Goal: Task Accomplishment & Management: Use online tool/utility

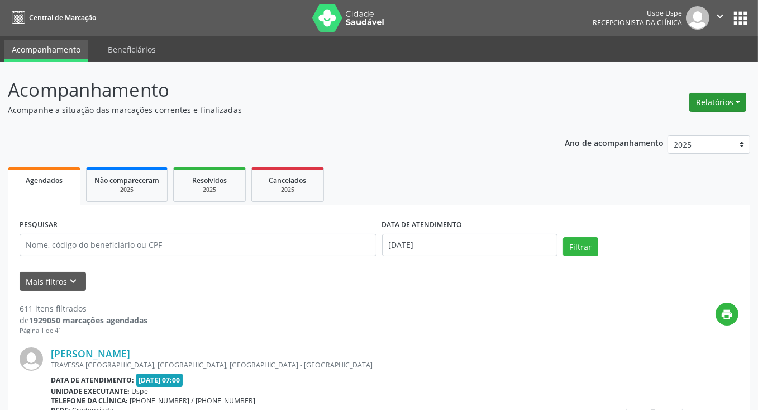
click at [726, 103] on button "Relatórios" at bounding box center [718, 102] width 57 height 19
click at [666, 121] on link "Agendamentos" at bounding box center [687, 126] width 120 height 16
select select "8"
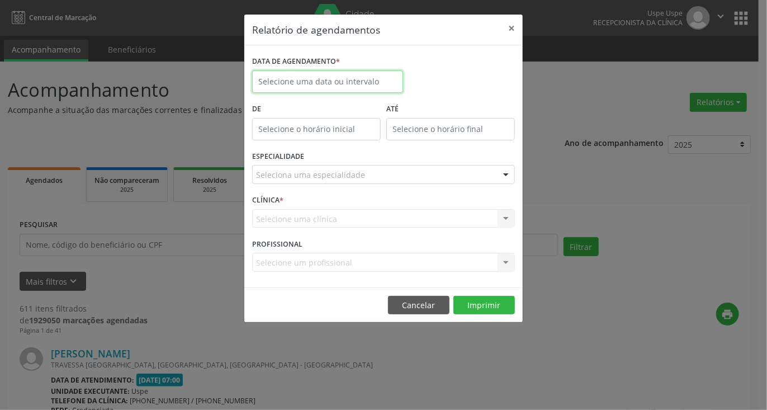
click at [358, 85] on input "text" at bounding box center [327, 81] width 151 height 22
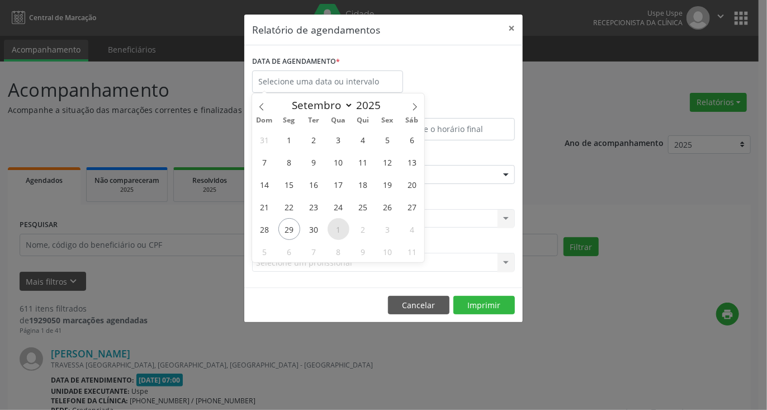
drag, startPoint x: 324, startPoint y: 230, endPoint x: 341, endPoint y: 230, distance: 17.3
click at [341, 230] on div "31 1 2 3 4 5 6 7 8 9 10 11 12 13 14 15 16 17 18 19 20 21 22 23 24 25 26 27 28 2…" at bounding box center [338, 195] width 172 height 134
click at [340, 230] on span "1" at bounding box center [338, 229] width 22 height 22
type input "01/10/2025"
click at [334, 230] on span "1" at bounding box center [338, 229] width 22 height 22
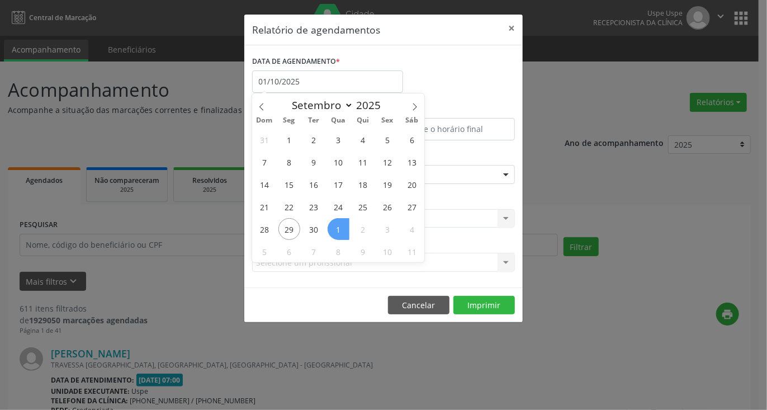
select select "9"
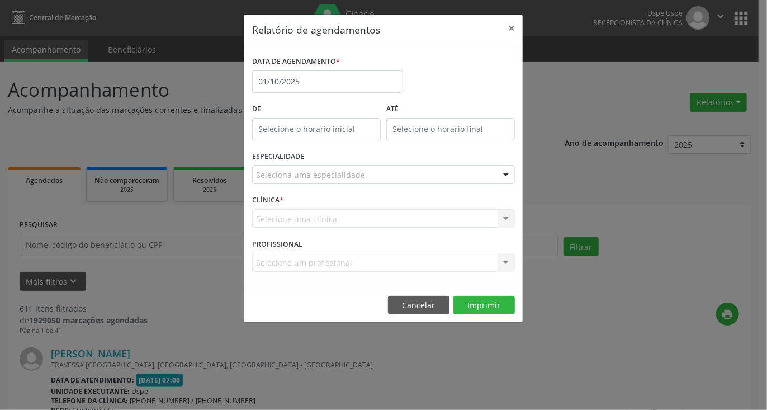
click at [314, 229] on div "CLÍNICA * Selecione uma clínica Nenhum resultado encontrado para: " " Não há ne…" at bounding box center [383, 214] width 268 height 44
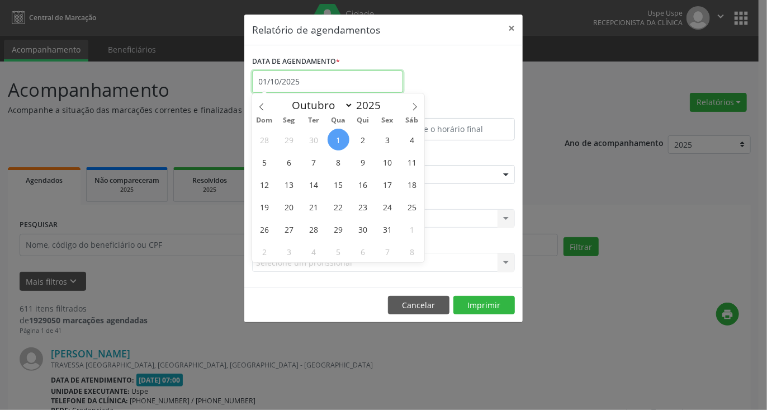
click at [330, 90] on body "Central de Marcação Uspe Uspe Recepcionista da clínica  Configurações Sair app…" at bounding box center [383, 205] width 767 height 410
drag, startPoint x: 309, startPoint y: 140, endPoint x: 328, endPoint y: 140, distance: 19.0
click at [328, 140] on div "28 29 30 1 2 3 4 5 6 7 8 9 10 11 12 13 14 15 16 17 18 19 20 21 22 23 24 25 26 2…" at bounding box center [338, 195] width 172 height 134
click at [314, 140] on span "30" at bounding box center [314, 140] width 22 height 22
type input "[DATE]"
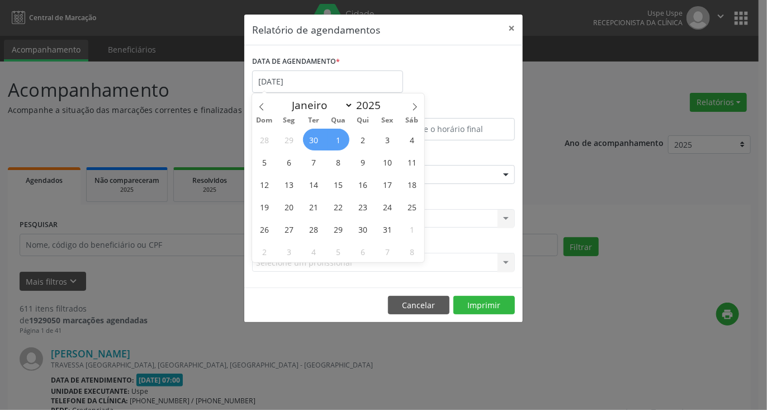
drag, startPoint x: 314, startPoint y: 140, endPoint x: 348, endPoint y: 149, distance: 34.7
click at [348, 149] on div "28 29 30 1 2 3 4 5 6 7 8 9 10 11 12 13 14 15 16 17 18 19 20 21 22 23 24 25 26 2…" at bounding box center [338, 195] width 172 height 134
click at [338, 141] on span "1" at bounding box center [338, 140] width 22 height 22
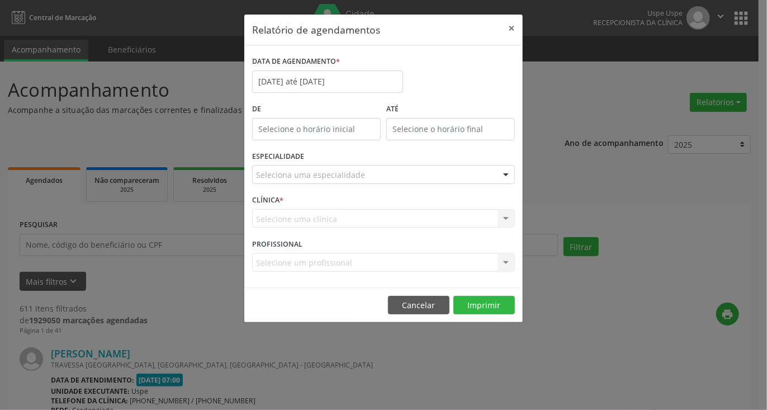
click at [364, 175] on div "Seleciona uma especialidade" at bounding box center [383, 174] width 263 height 19
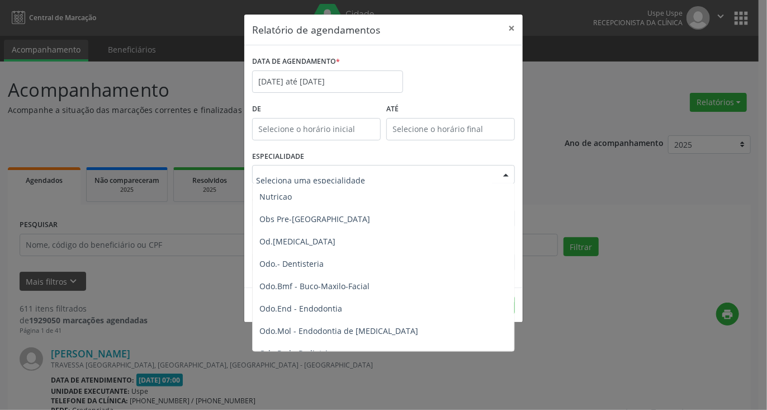
scroll to position [1104, 0]
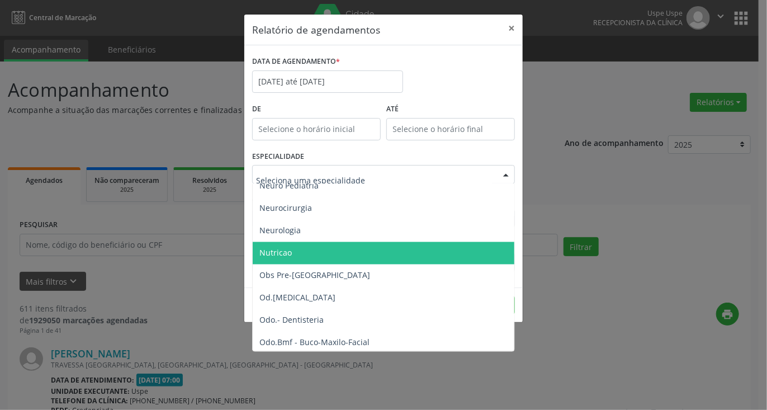
click at [307, 251] on span "Nutricao" at bounding box center [384, 253] width 263 height 22
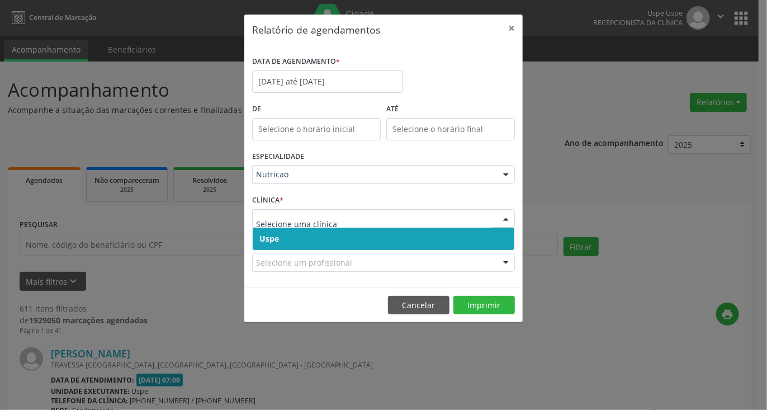
click at [329, 234] on span "Uspe" at bounding box center [384, 238] width 262 height 22
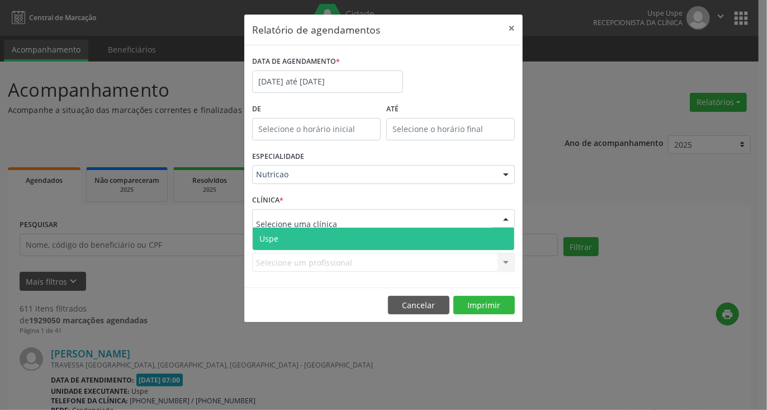
click at [316, 238] on span "Uspe" at bounding box center [384, 238] width 262 height 22
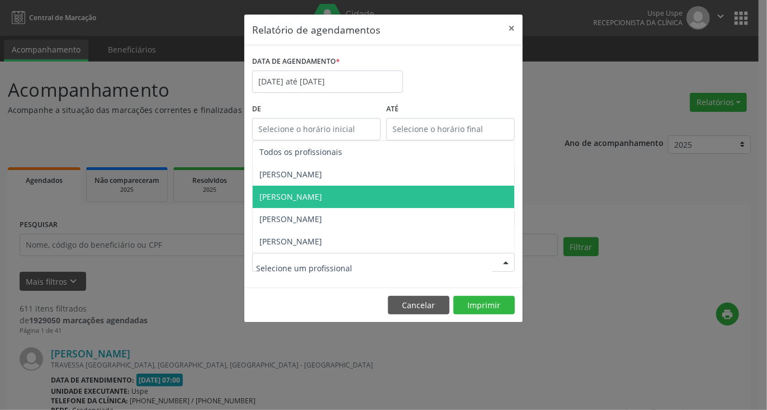
click at [300, 199] on span "[PERSON_NAME]" at bounding box center [290, 196] width 63 height 11
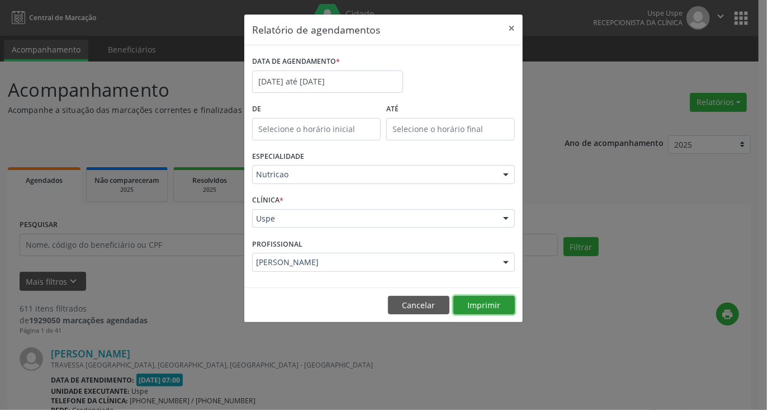
click at [481, 303] on button "Imprimir" at bounding box center [483, 305] width 61 height 19
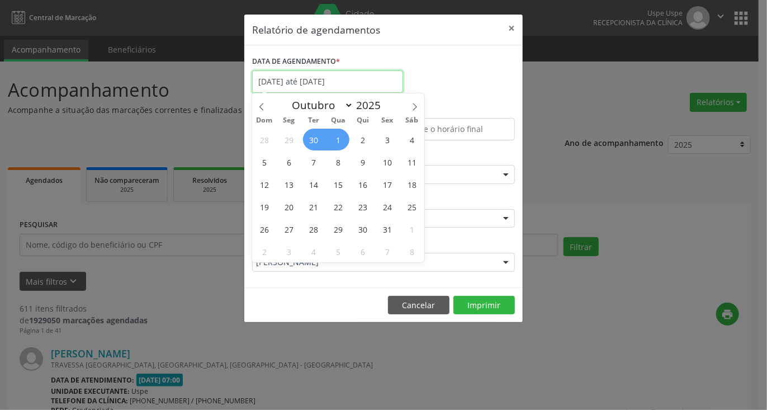
click at [353, 87] on input "[DATE] até [DATE]" at bounding box center [327, 81] width 151 height 22
click at [333, 142] on span "1" at bounding box center [338, 140] width 22 height 22
type input "01/10/2025"
click at [338, 140] on span "1" at bounding box center [338, 140] width 22 height 22
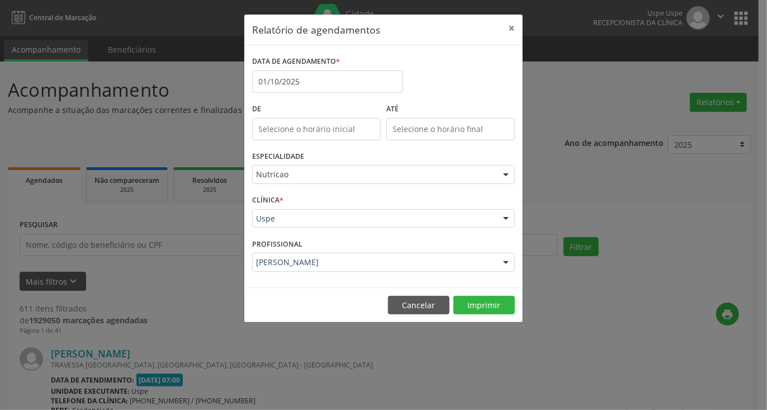
click at [329, 180] on div "Nutricao" at bounding box center [383, 174] width 263 height 19
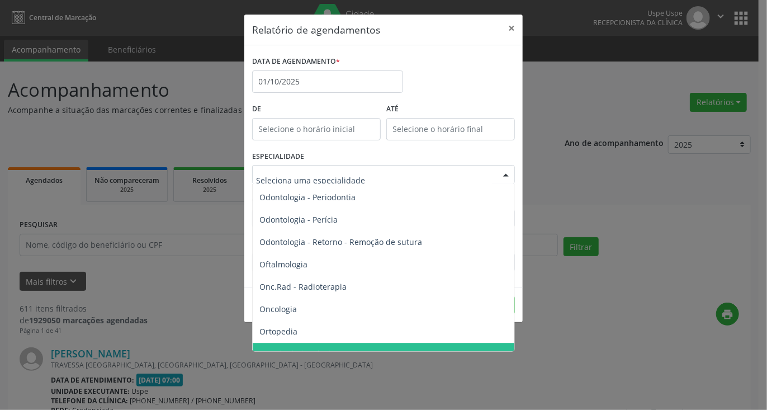
scroll to position [1551, 0]
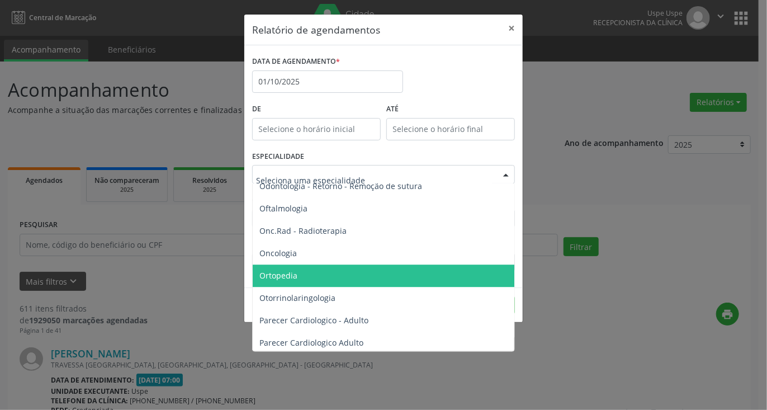
click at [298, 275] on span "Ortopedia" at bounding box center [384, 275] width 263 height 22
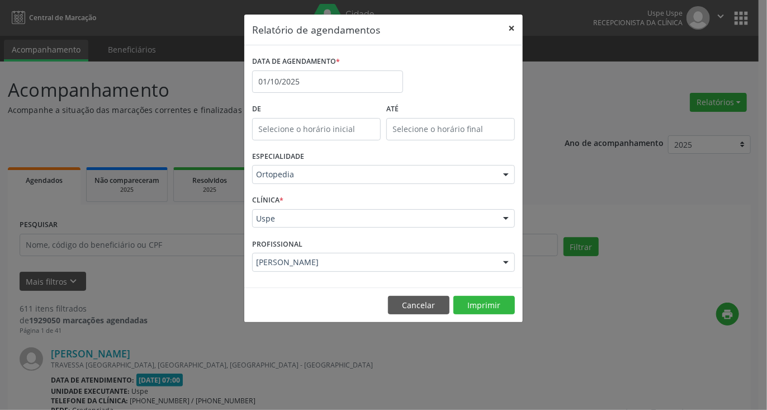
click at [513, 29] on button "×" at bounding box center [511, 28] width 22 height 27
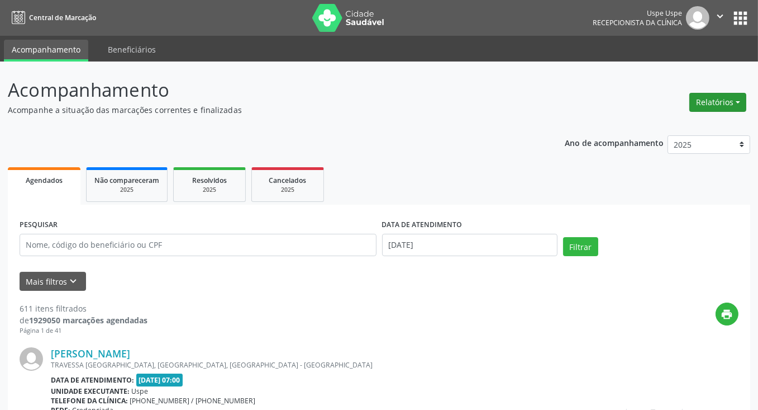
click at [715, 101] on button "Relatórios" at bounding box center [718, 102] width 57 height 19
click at [658, 132] on link "Agendamentos" at bounding box center [687, 126] width 120 height 16
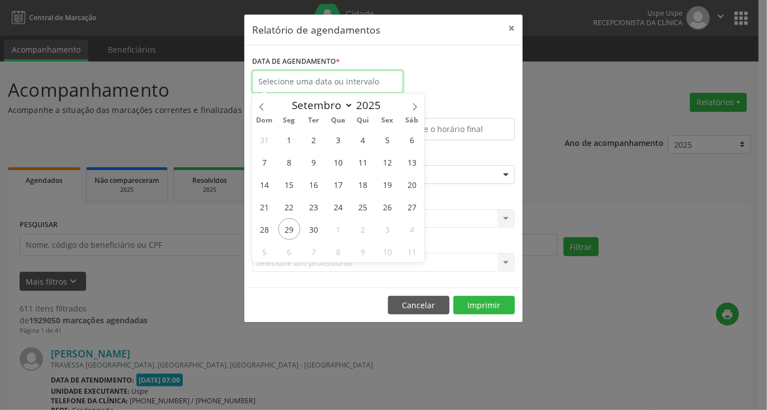
click at [342, 83] on input "text" at bounding box center [327, 81] width 151 height 22
click at [335, 227] on span "1" at bounding box center [338, 229] width 22 height 22
type input "01/10/2025"
click at [335, 227] on span "1" at bounding box center [338, 229] width 22 height 22
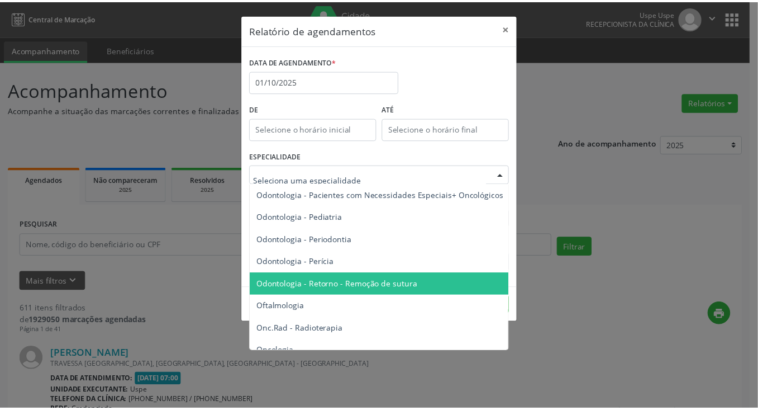
scroll to position [1509, 0]
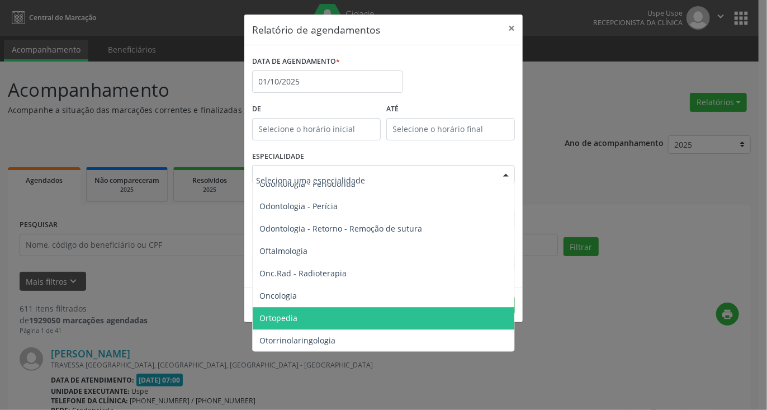
click at [292, 310] on span "Ortopedia" at bounding box center [384, 318] width 263 height 22
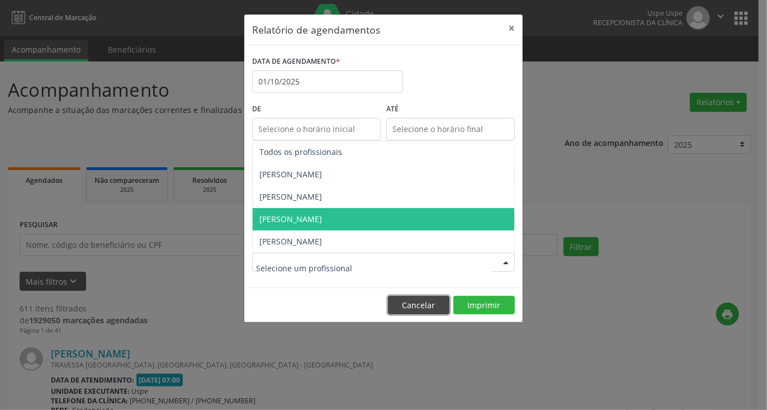
click at [414, 306] on button "Cancelar" at bounding box center [418, 305] width 61 height 19
